Goal: Information Seeking & Learning: Learn about a topic

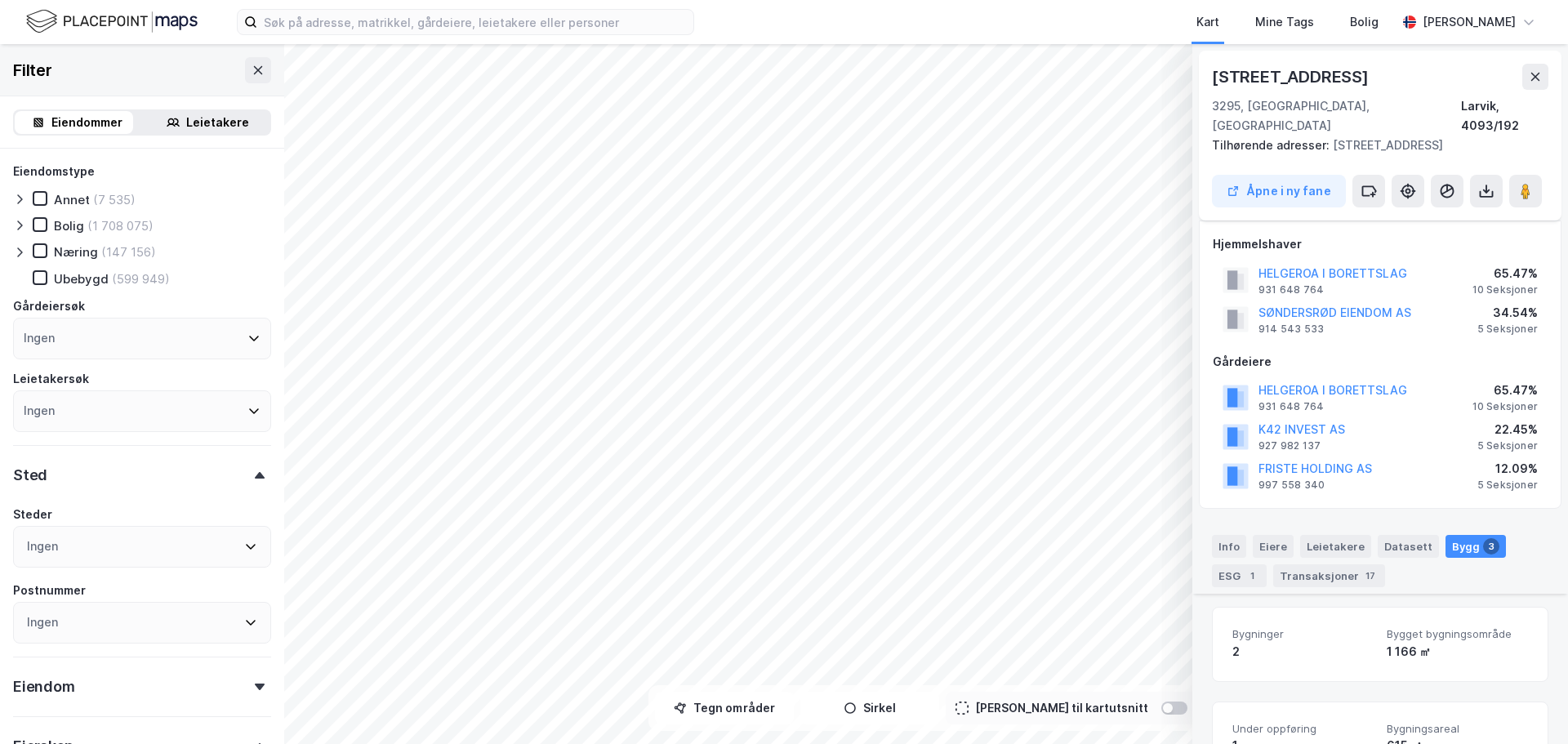
scroll to position [552, 0]
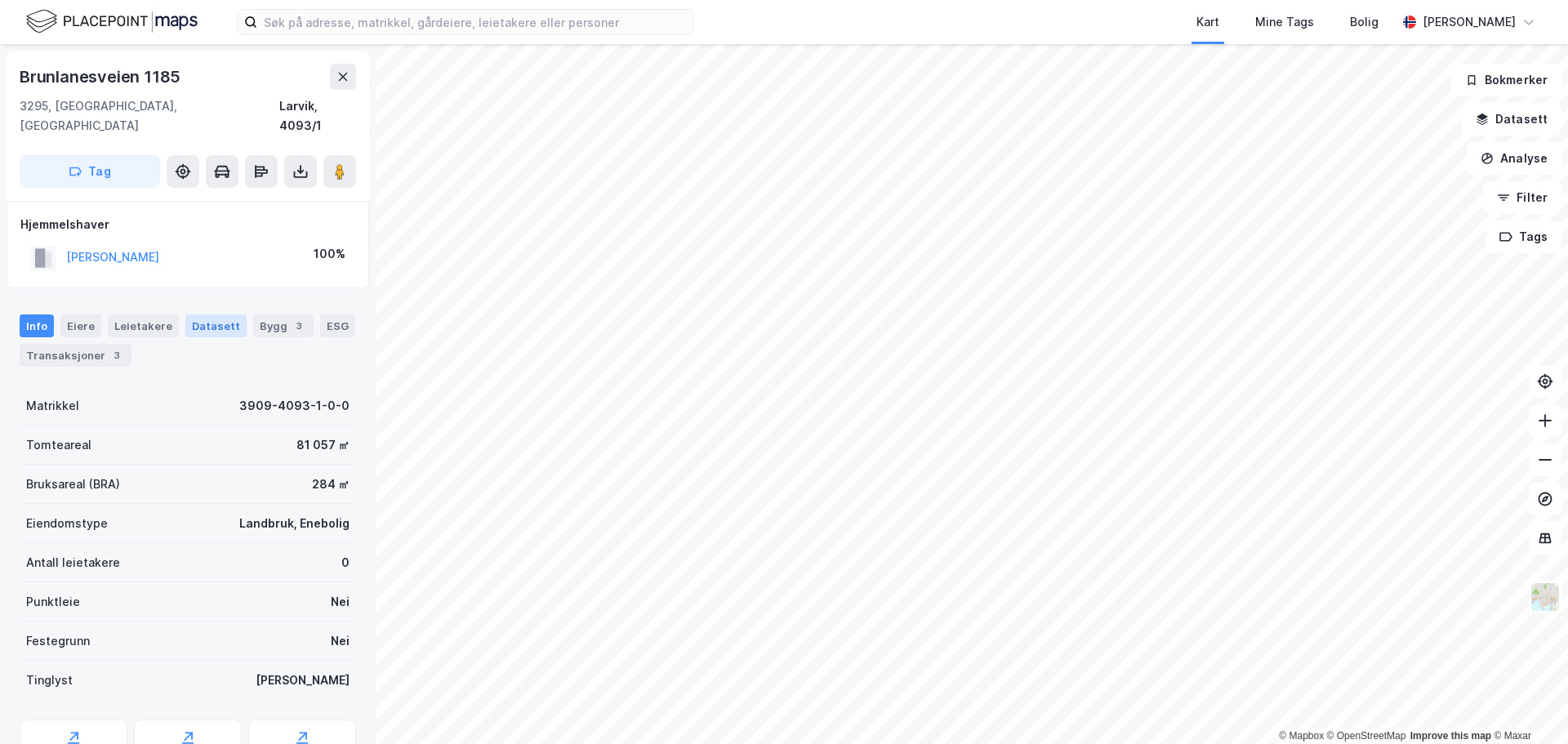
click at [204, 314] on div "Datasett" at bounding box center [215, 325] width 62 height 23
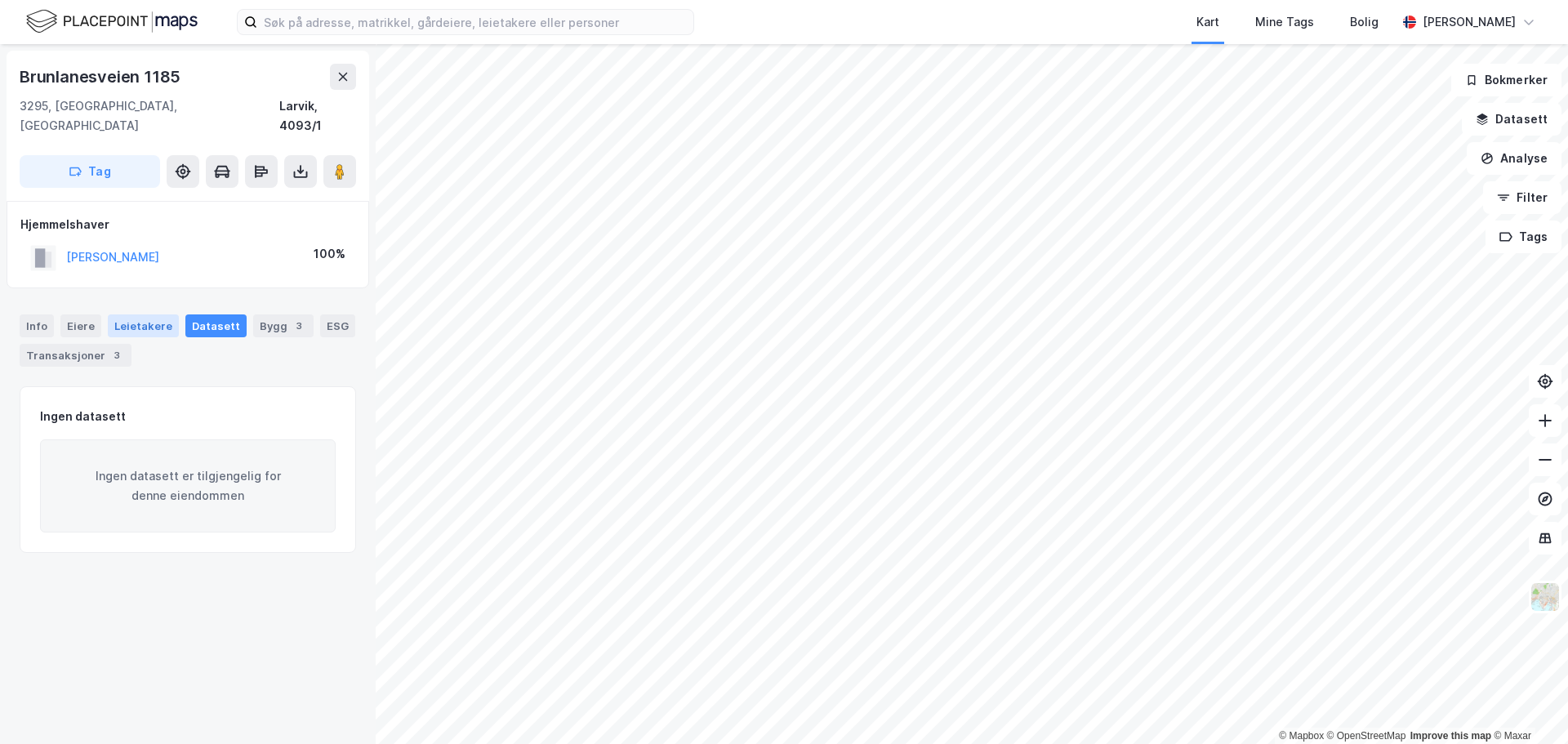
click at [133, 314] on div "Leietakere" at bounding box center [143, 325] width 71 height 23
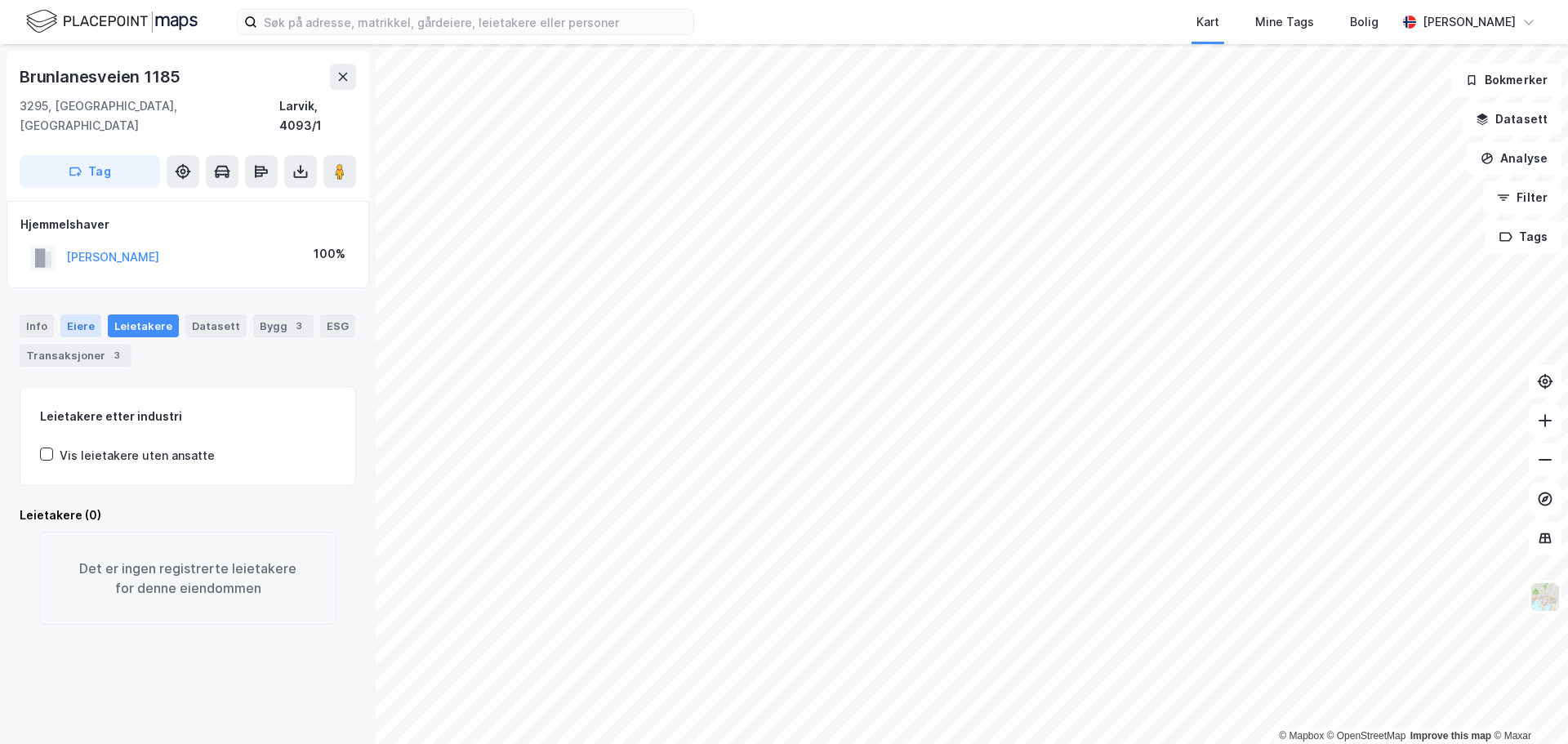
click at [83, 314] on div "Eiere" at bounding box center [81, 325] width 41 height 23
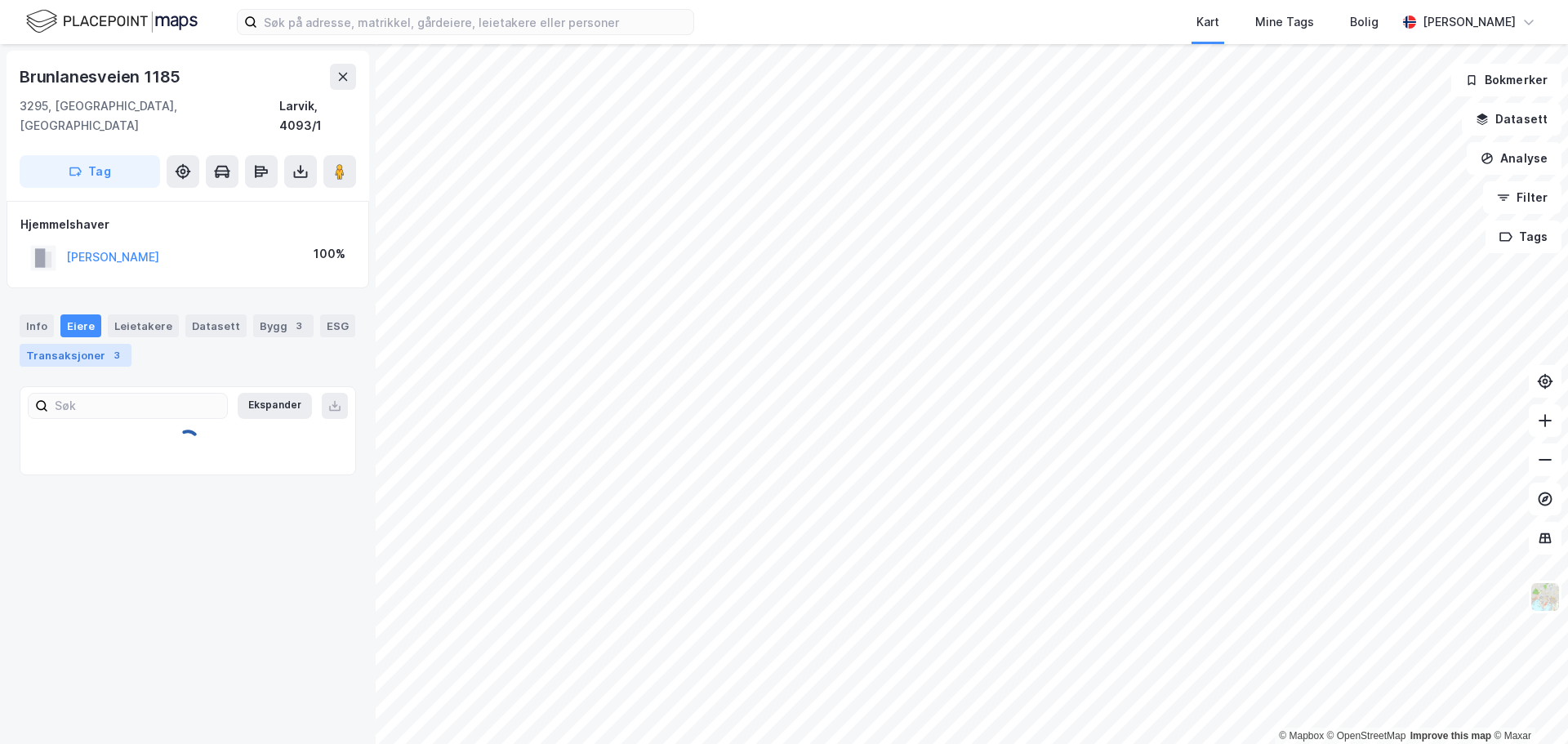
click at [75, 343] on div "Transaksjoner 3" at bounding box center [75, 355] width 111 height 23
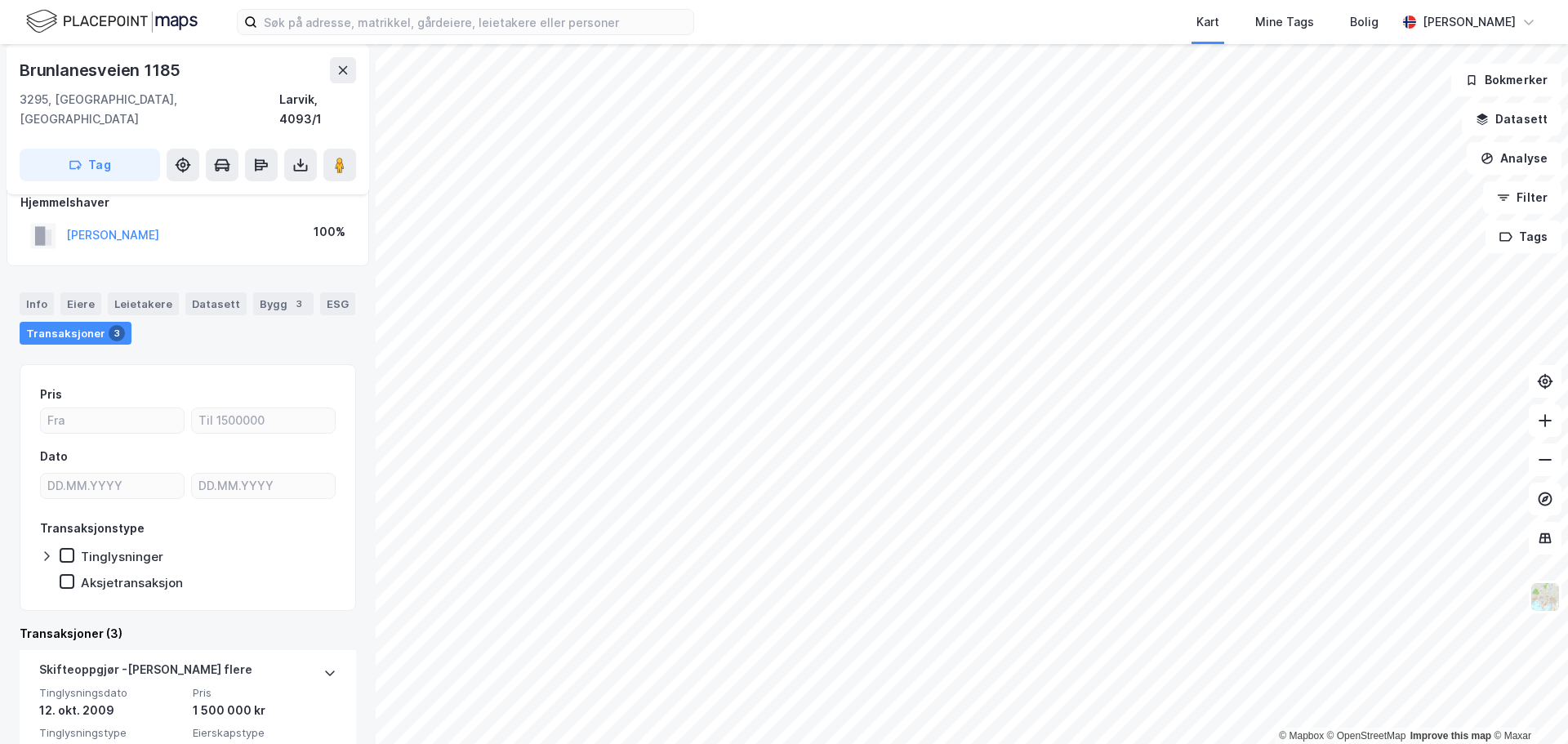
scroll to position [21, 0]
click at [33, 293] on div "Info" at bounding box center [36, 304] width 34 height 23
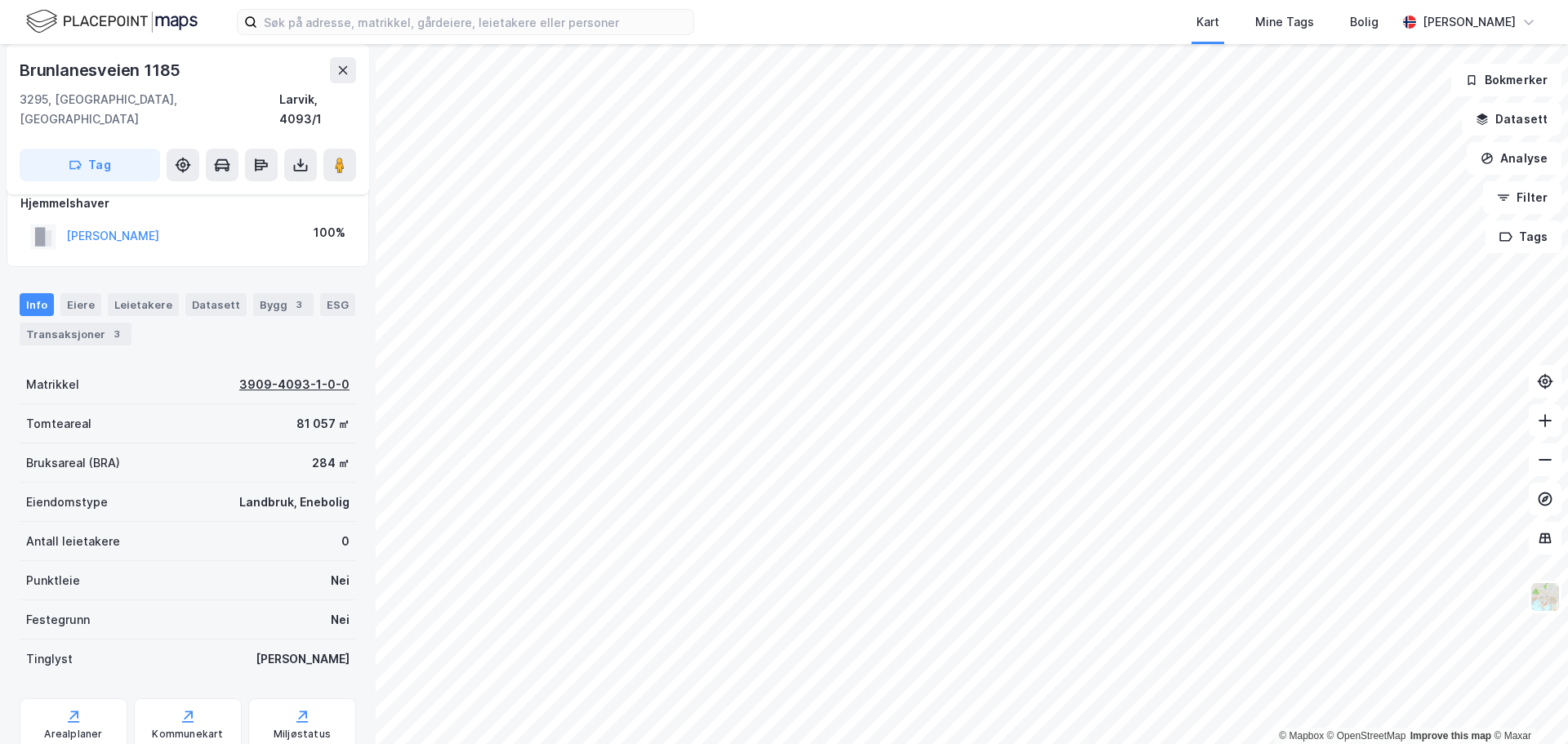
click at [269, 375] on div "3909-4093-1-0-0" at bounding box center [295, 384] width 110 height 19
click at [293, 375] on div "3909-4093-1-0-0" at bounding box center [295, 384] width 110 height 19
click at [196, 293] on div "Datasett" at bounding box center [215, 304] width 62 height 23
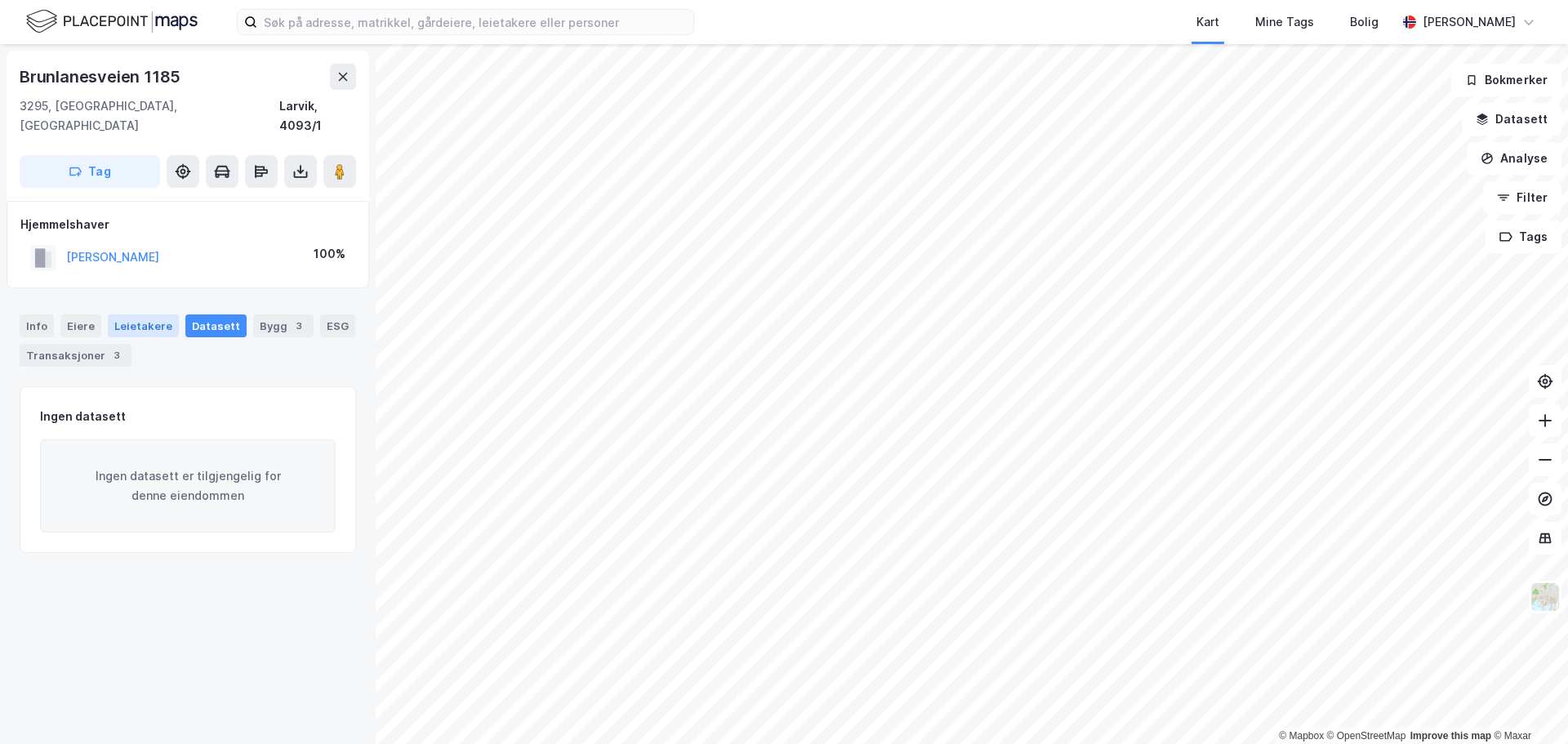
click at [153, 314] on div "Leietakere" at bounding box center [143, 325] width 71 height 23
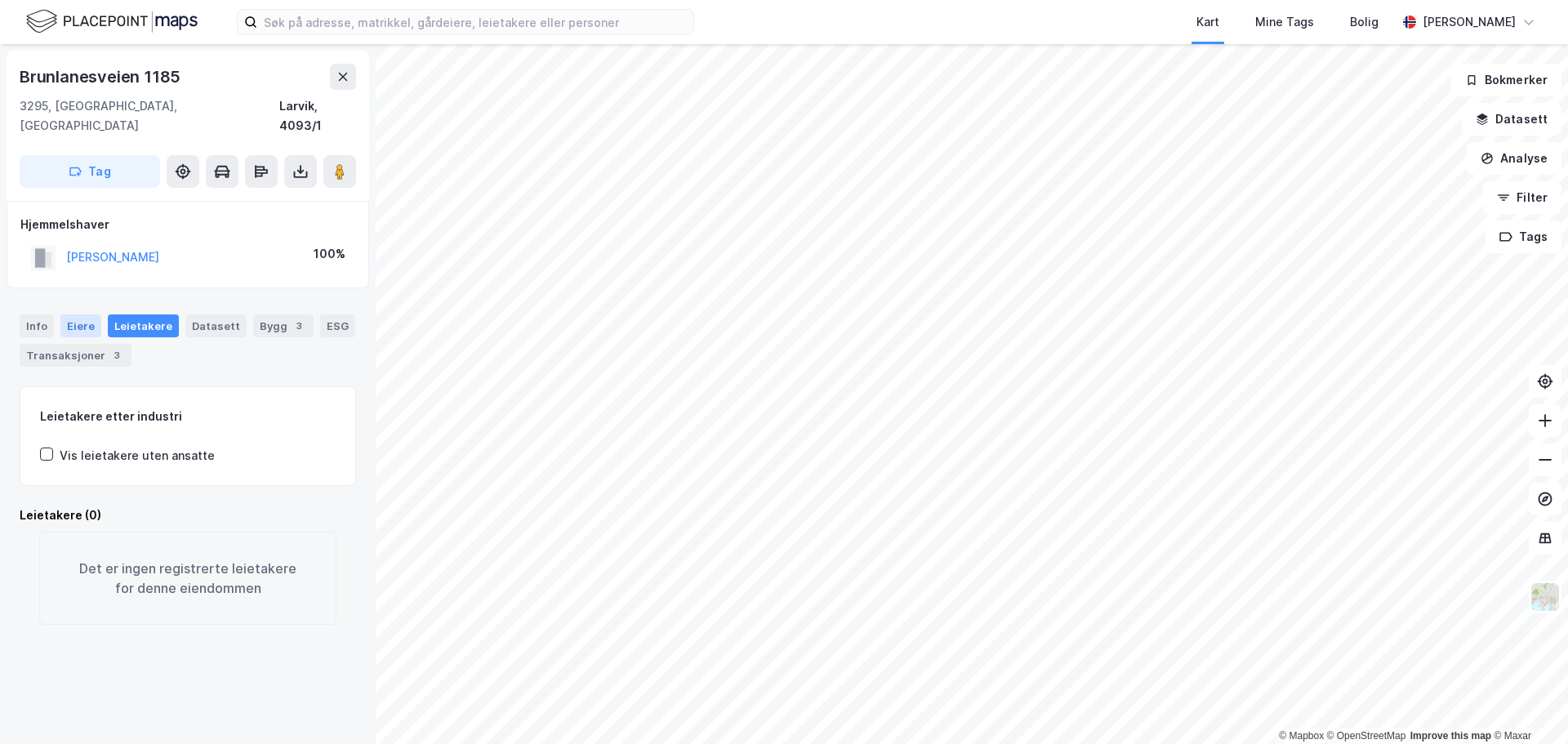
click at [83, 314] on div "Eiere" at bounding box center [81, 325] width 41 height 23
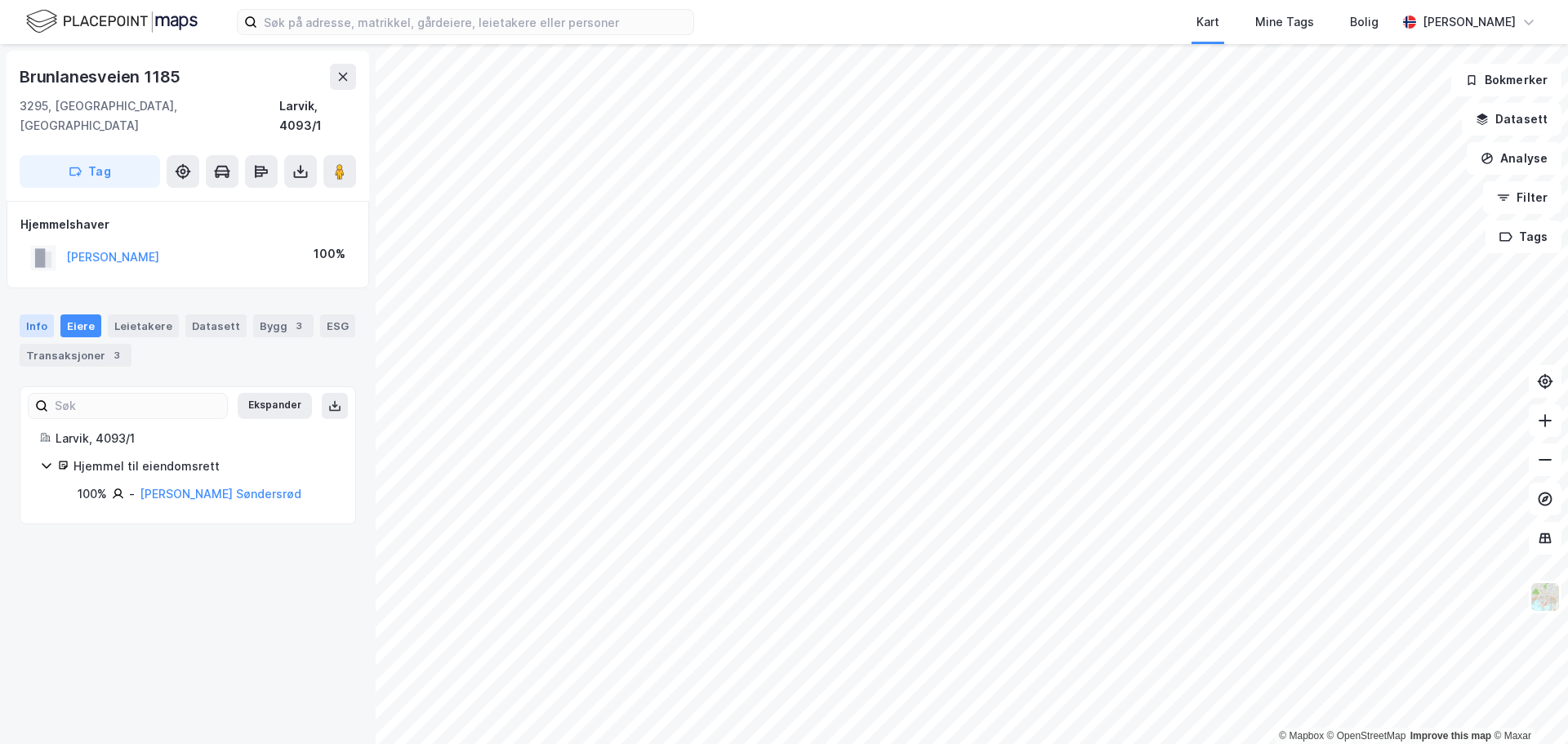
click at [43, 314] on div "Info" at bounding box center [36, 325] width 34 height 23
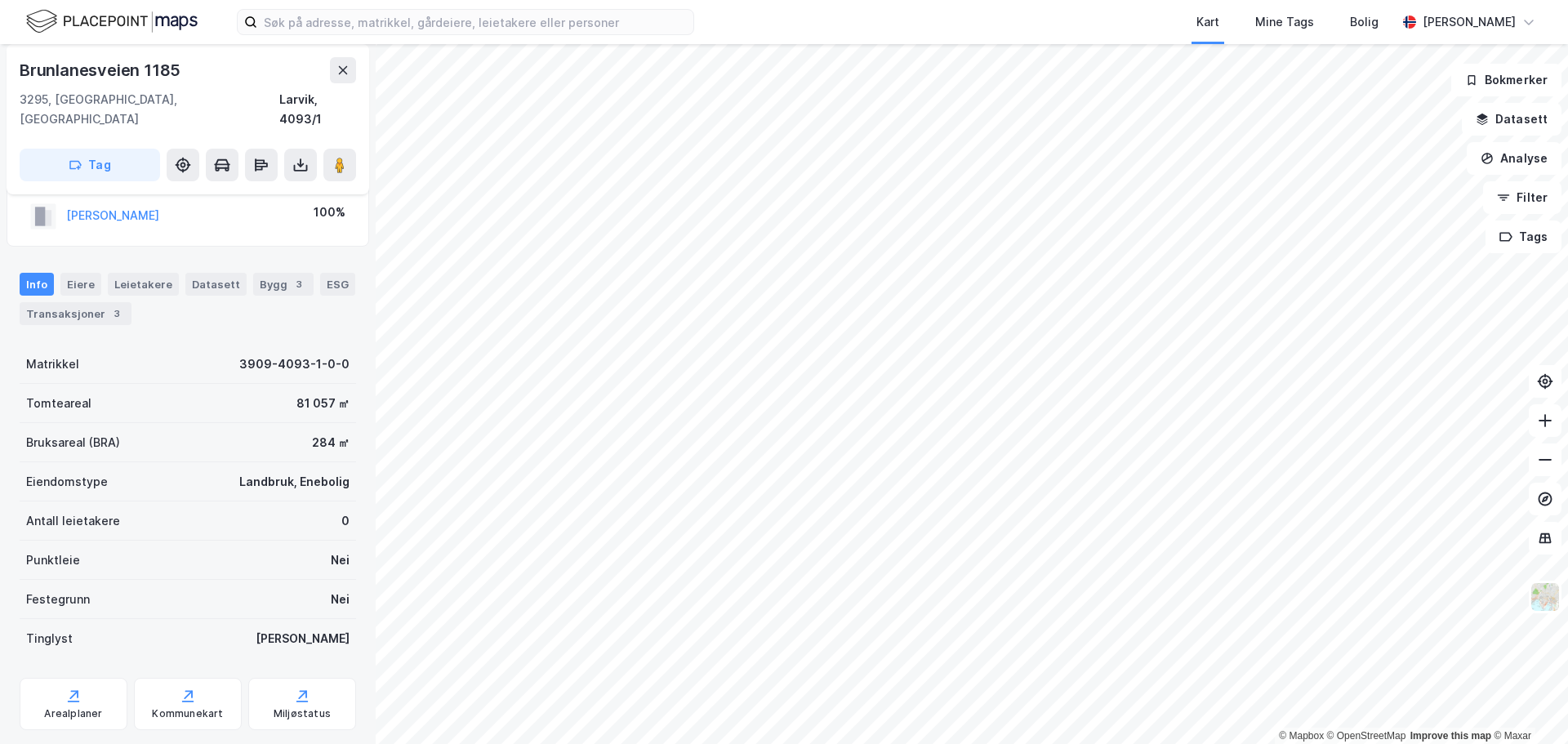
scroll to position [62, 0]
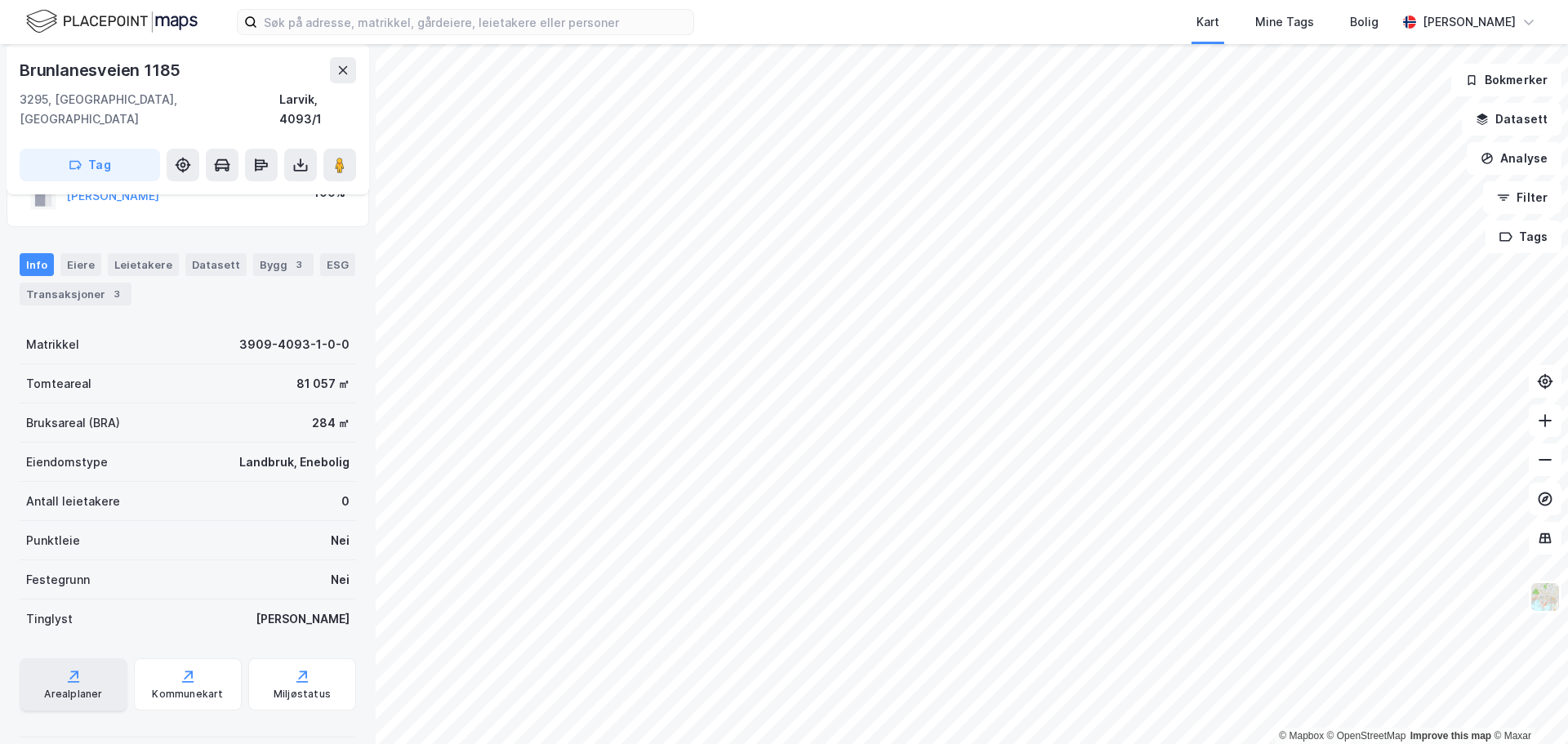
click at [72, 668] on icon at bounding box center [74, 676] width 17 height 17
click at [180, 668] on icon at bounding box center [188, 676] width 17 height 17
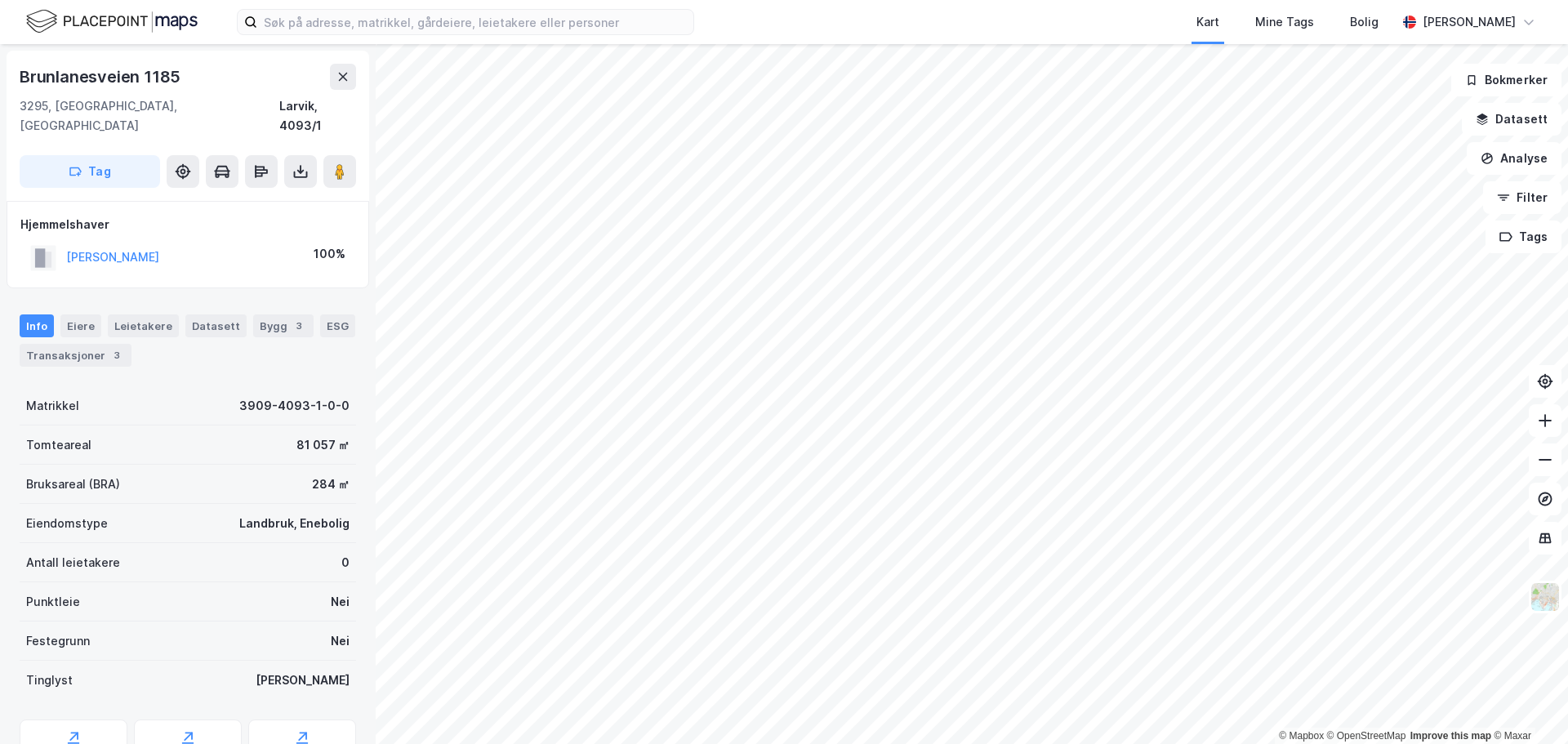
click at [55, 670] on div "Tinglyst" at bounding box center [49, 680] width 47 height 19
click at [83, 314] on div "Eiere" at bounding box center [81, 325] width 41 height 23
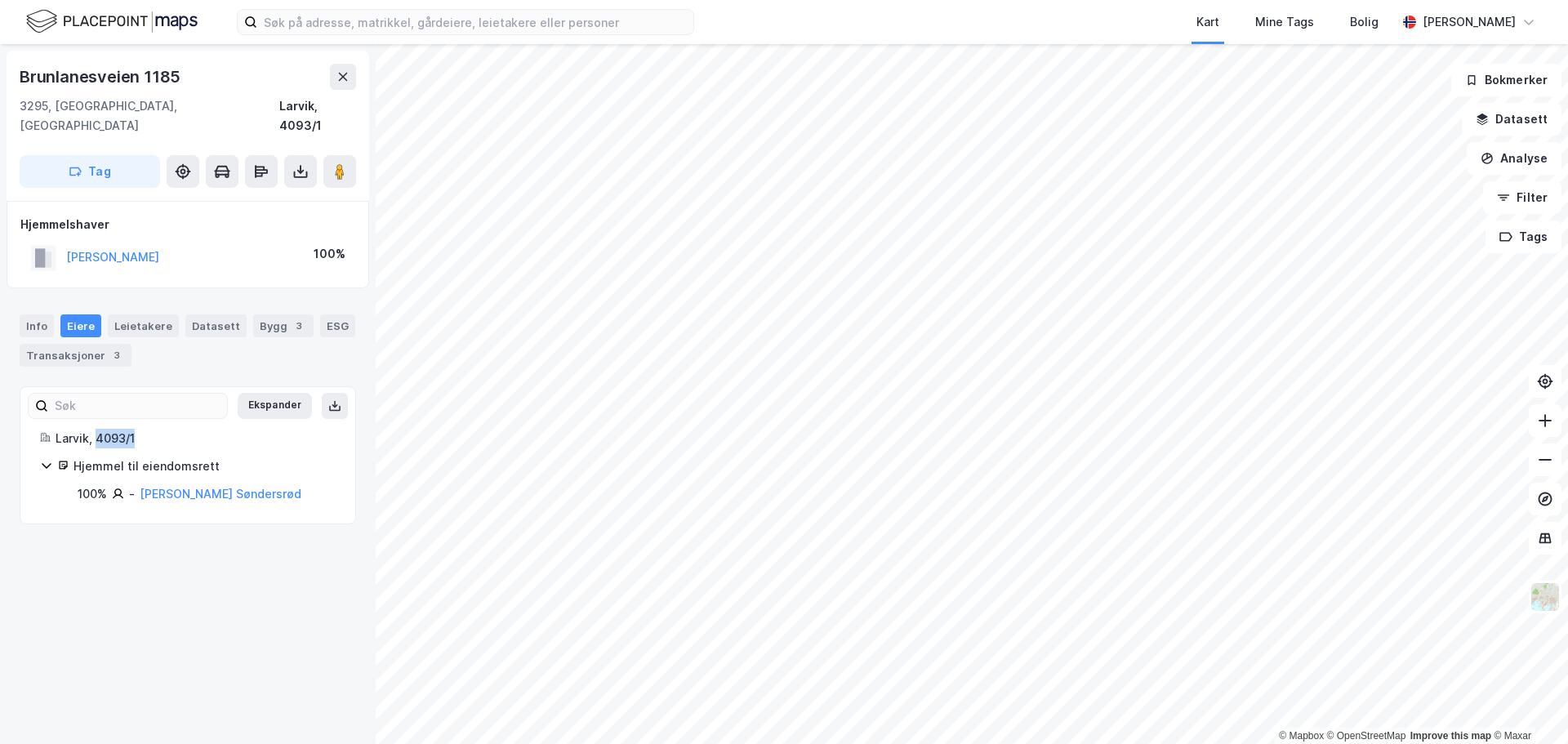
drag, startPoint x: 158, startPoint y: 425, endPoint x: 97, endPoint y: 415, distance: 61.8
click at [97, 429] on div "Larvik, 4093/1" at bounding box center [195, 438] width 280 height 19
copy div "4093/1"
click at [162, 457] on div "Hjemmel til eiendomsrett" at bounding box center [204, 466] width 262 height 19
click at [169, 457] on div "Hjemmel til eiendomsrett" at bounding box center [204, 466] width 262 height 19
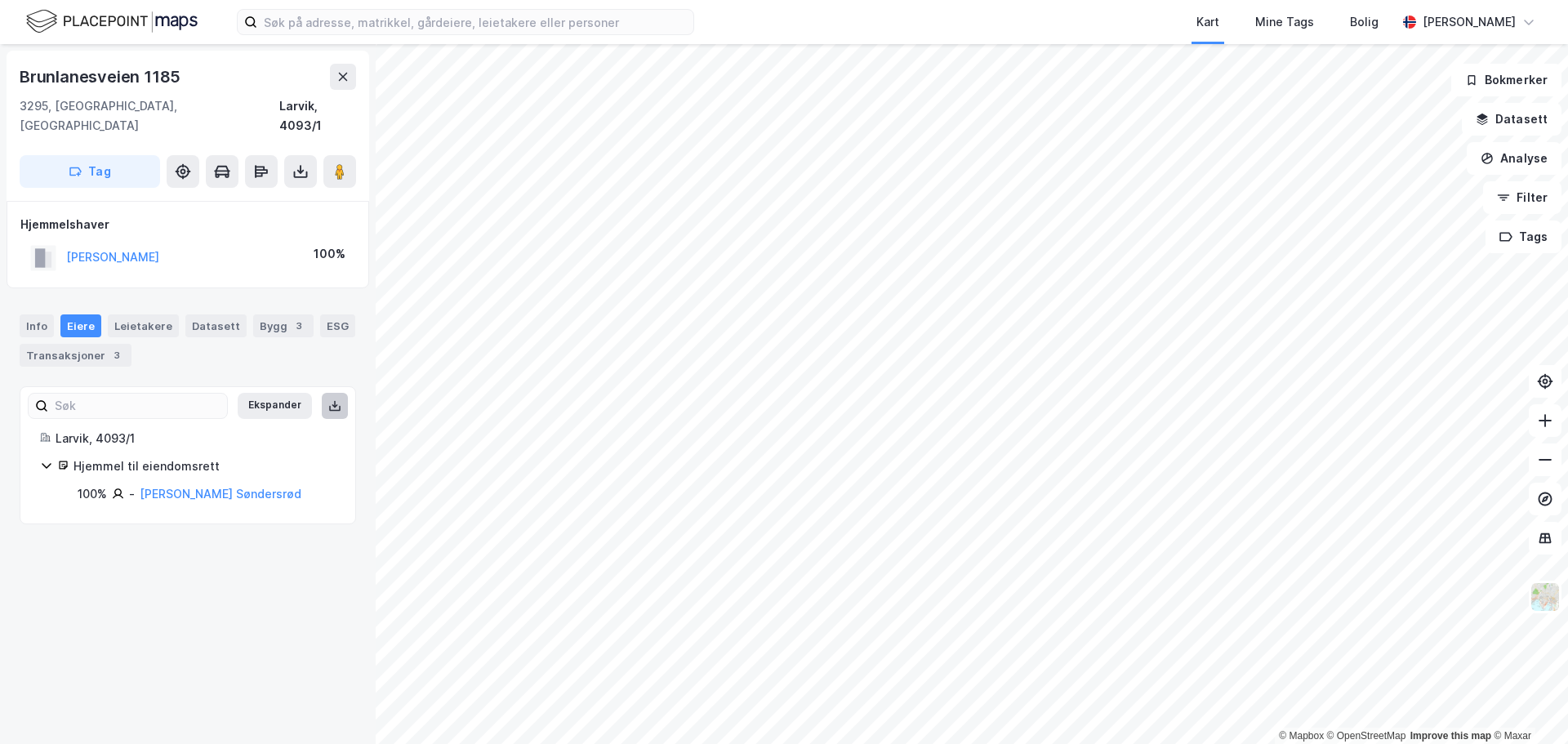
click at [328, 400] on icon at bounding box center [334, 406] width 13 height 13
click at [133, 314] on div "Leietakere" at bounding box center [143, 325] width 71 height 23
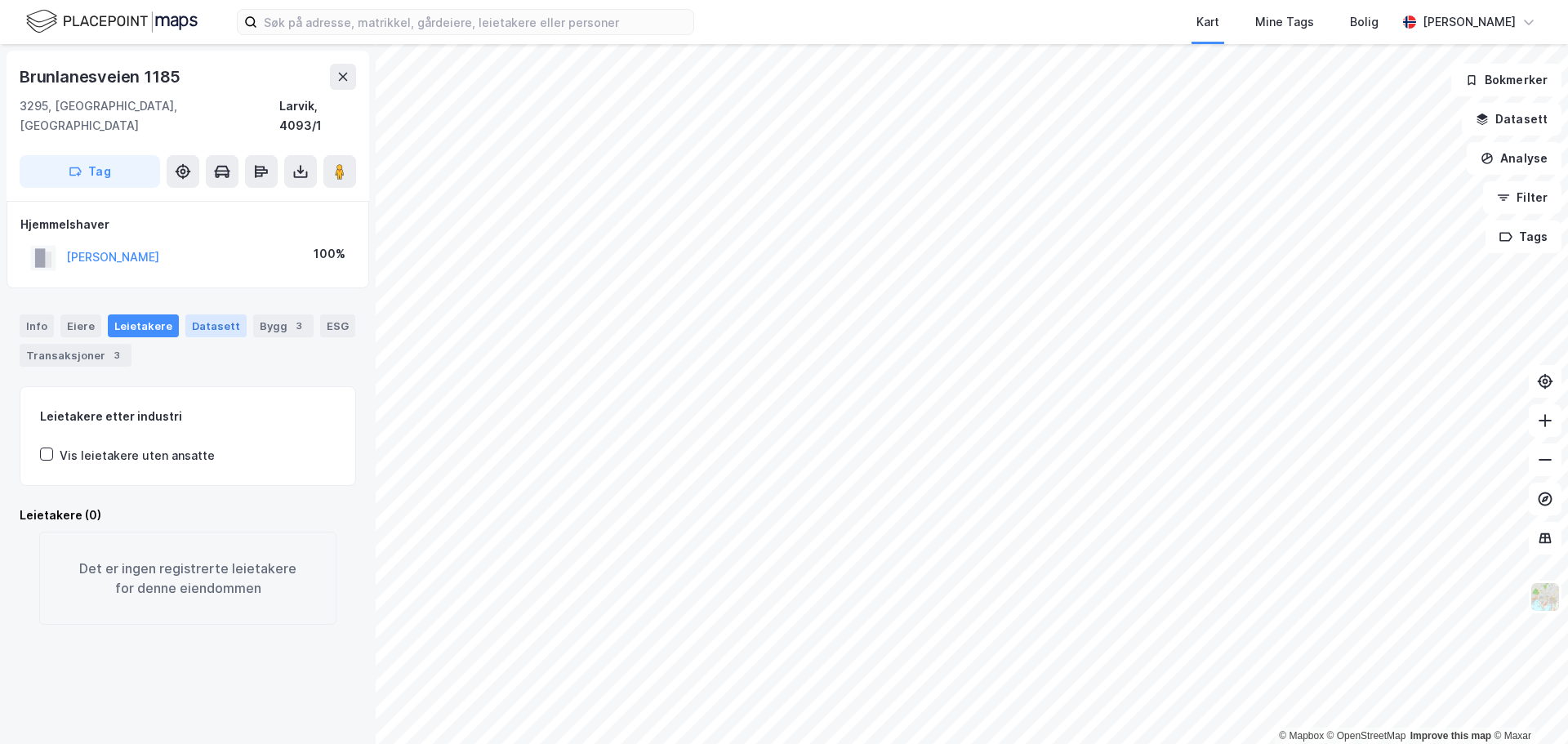
click at [225, 314] on div "Datasett" at bounding box center [215, 325] width 62 height 23
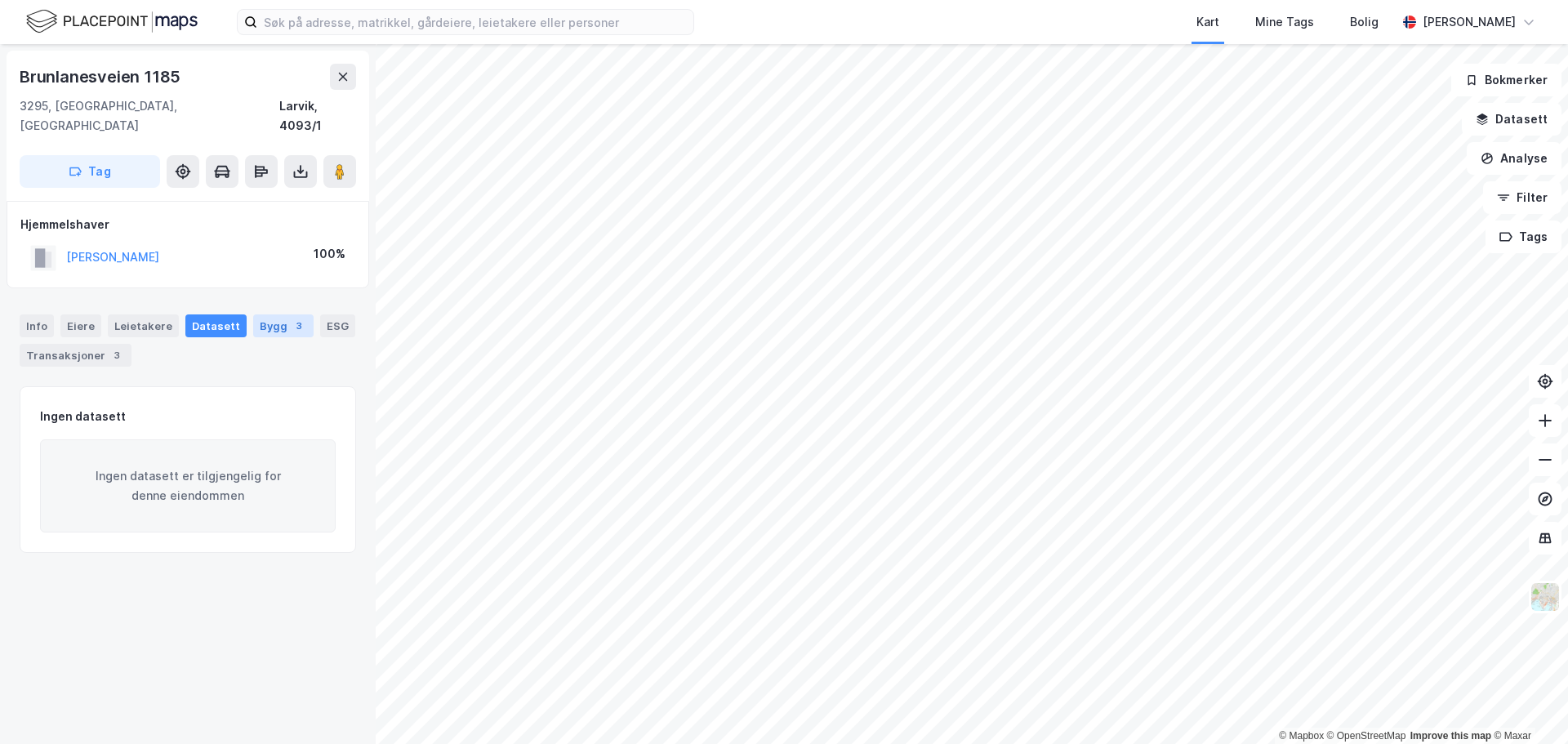
click at [264, 314] on div "Bygg 3" at bounding box center [284, 325] width 61 height 23
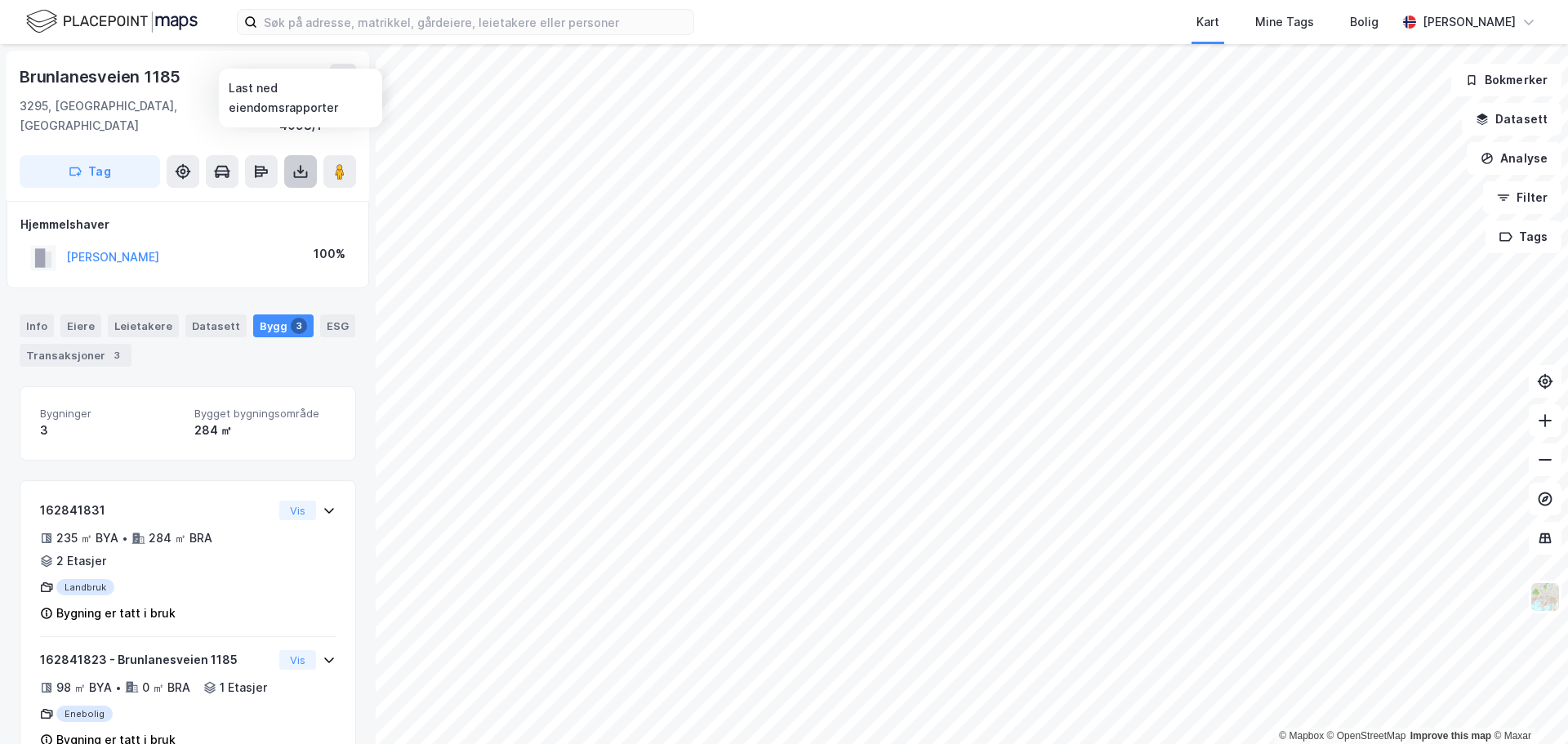
click at [299, 169] on icon at bounding box center [300, 171] width 6 height 4
click at [258, 198] on div "Last ned grunnbok" at bounding box center [219, 204] width 95 height 13
drag, startPoint x: 271, startPoint y: 106, endPoint x: 362, endPoint y: 110, distance: 91.1
click at [362, 110] on div "[STREET_ADDRESS]" at bounding box center [188, 125] width 363 height 150
copy div "Larvik, 4093/1"
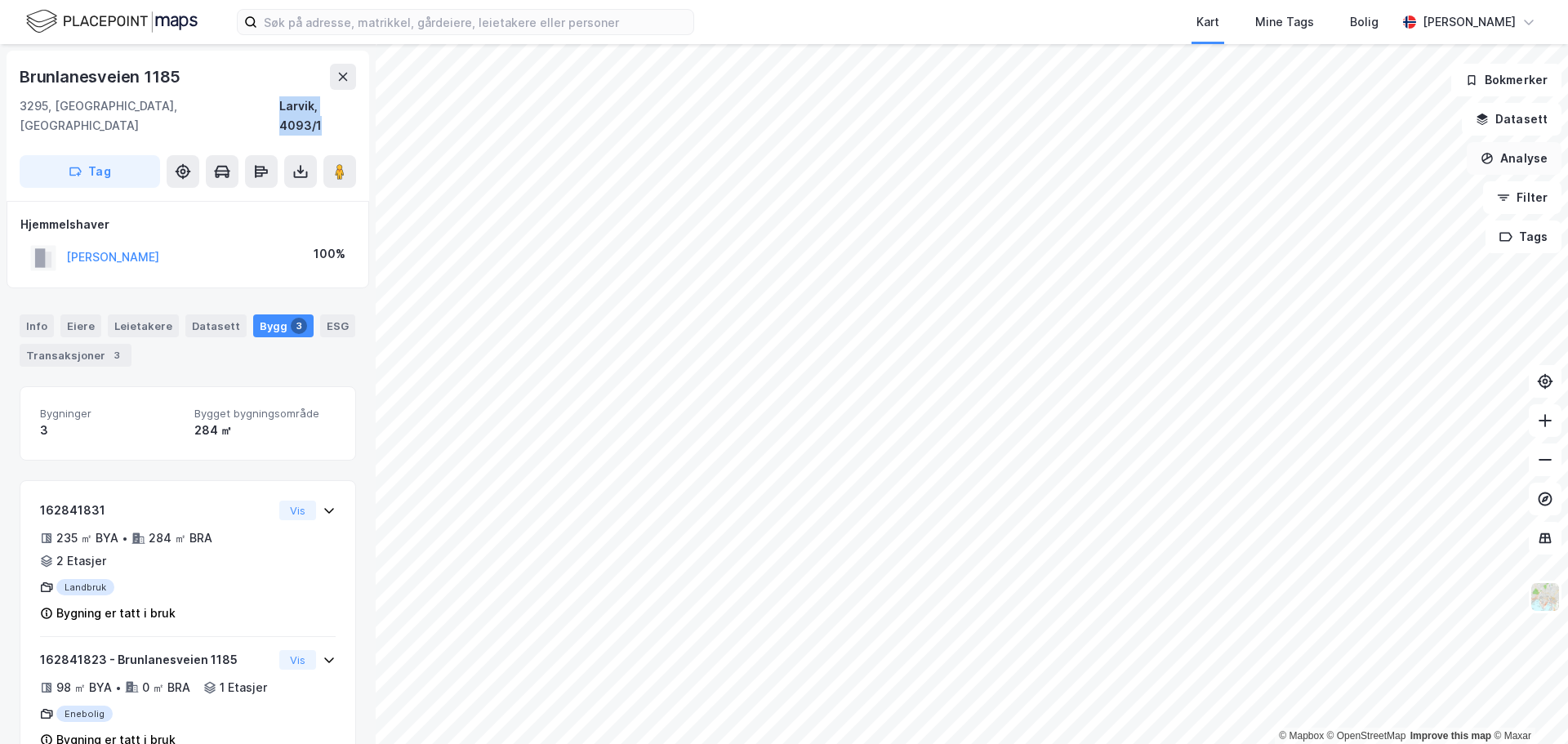
click at [1500, 155] on button "Analyse" at bounding box center [1514, 157] width 95 height 32
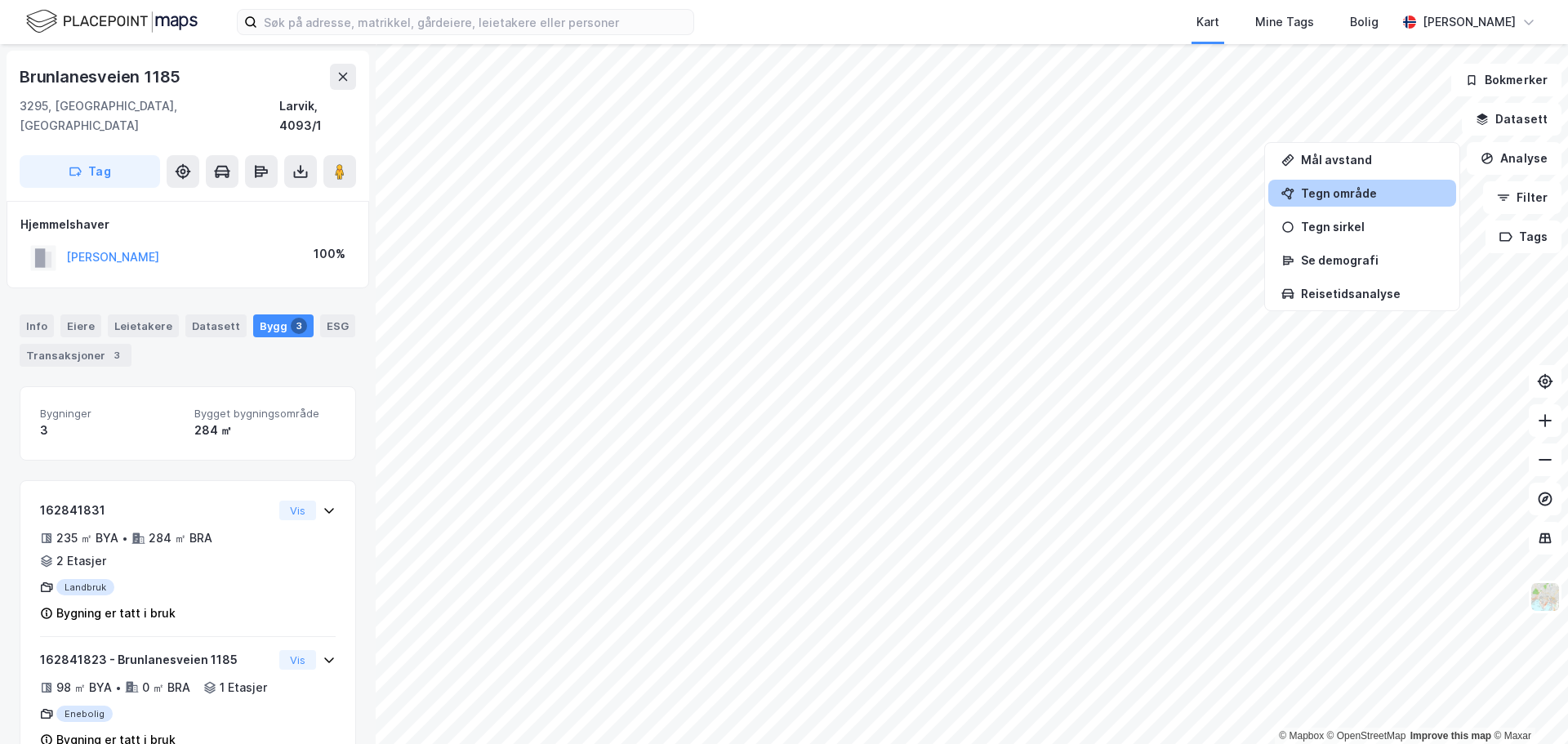
click at [1330, 195] on div "Tegn område" at bounding box center [1372, 192] width 142 height 14
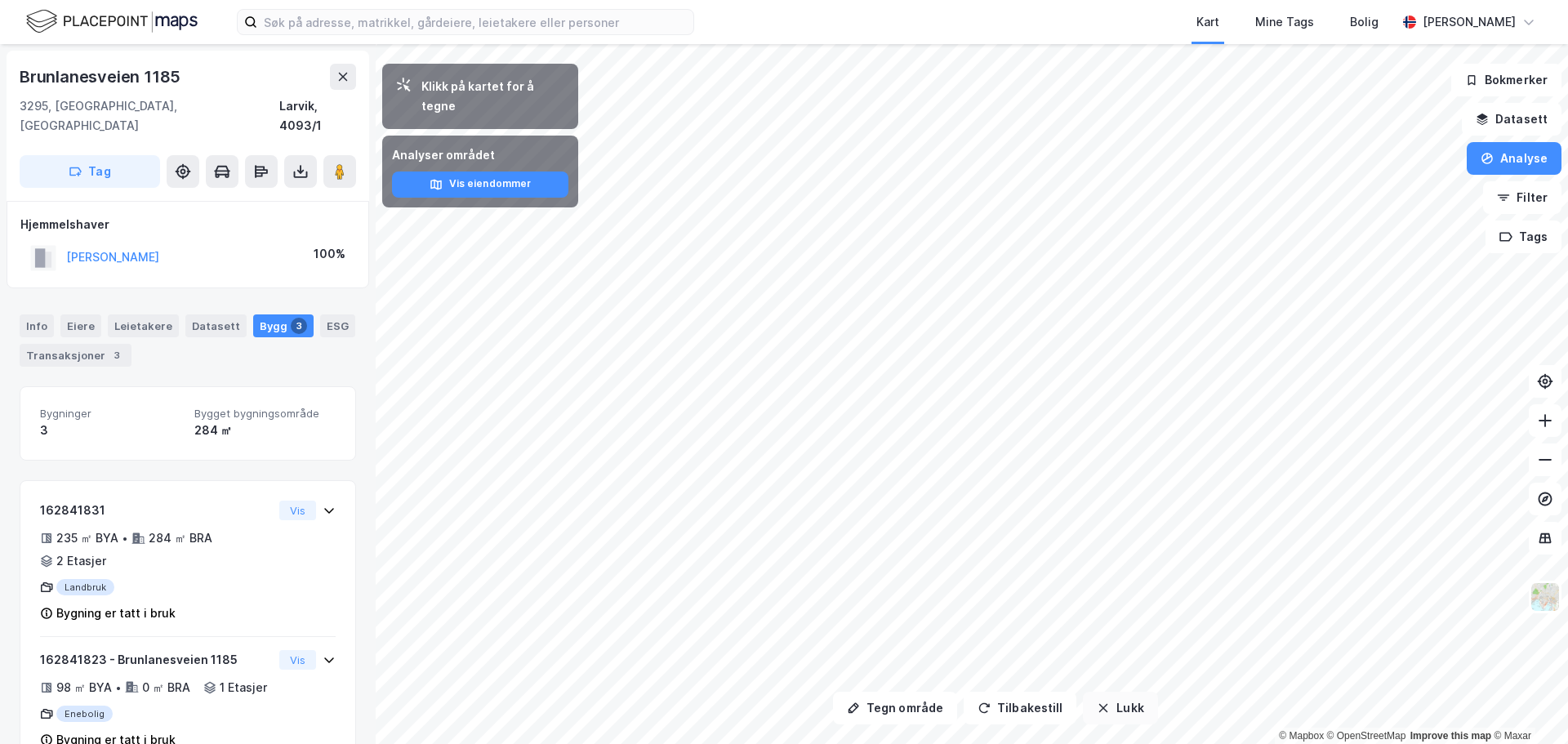
click at [1116, 710] on button "Lukk" at bounding box center [1120, 707] width 75 height 32
